Goal: Information Seeking & Learning: Learn about a topic

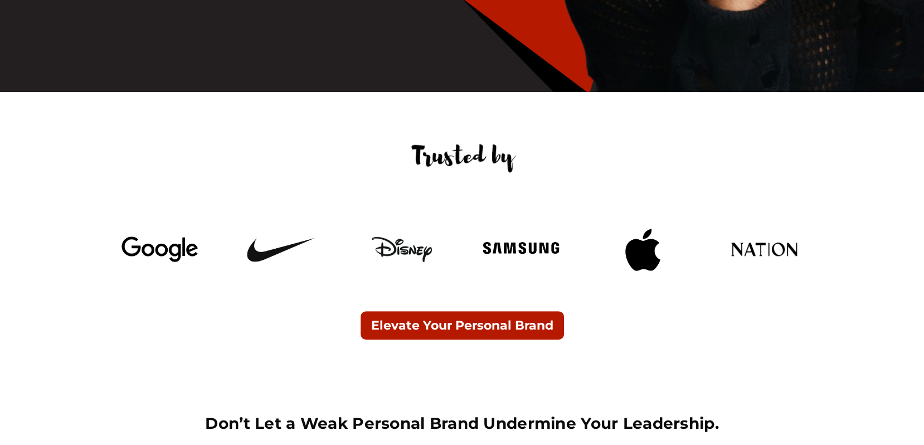
scroll to position [352, 0]
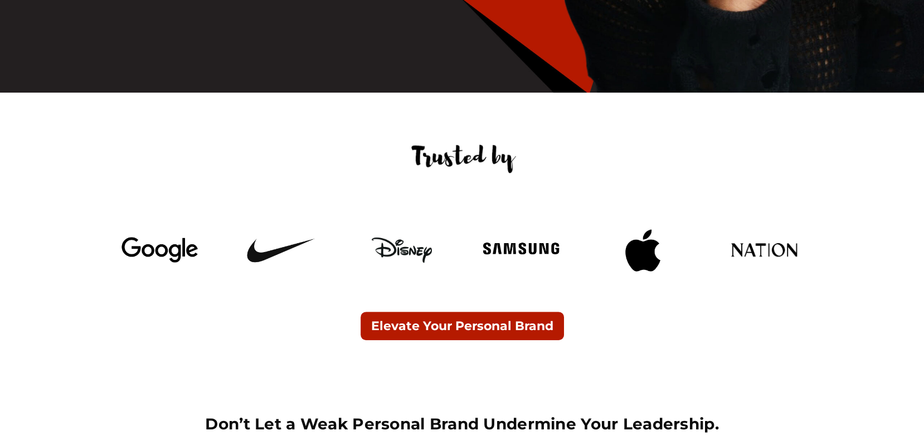
click at [773, 248] on img at bounding box center [764, 250] width 84 height 32
click at [522, 250] on img at bounding box center [522, 249] width 84 height 35
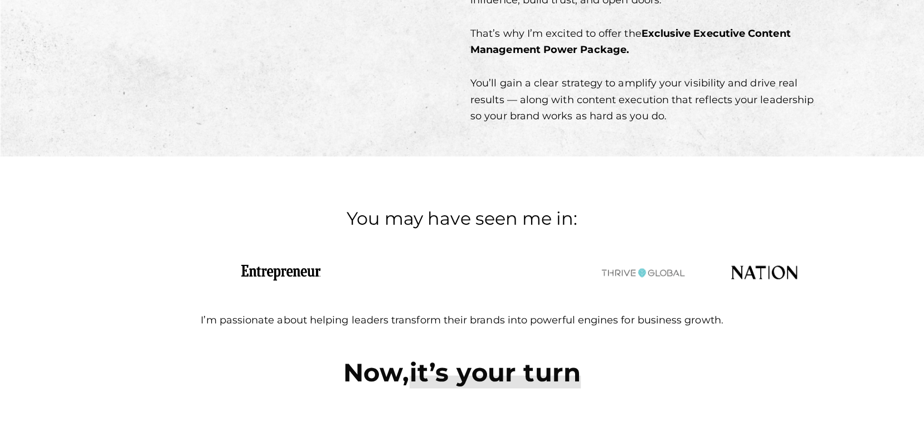
scroll to position [1909, 0]
